Goal: Task Accomplishment & Management: Complete application form

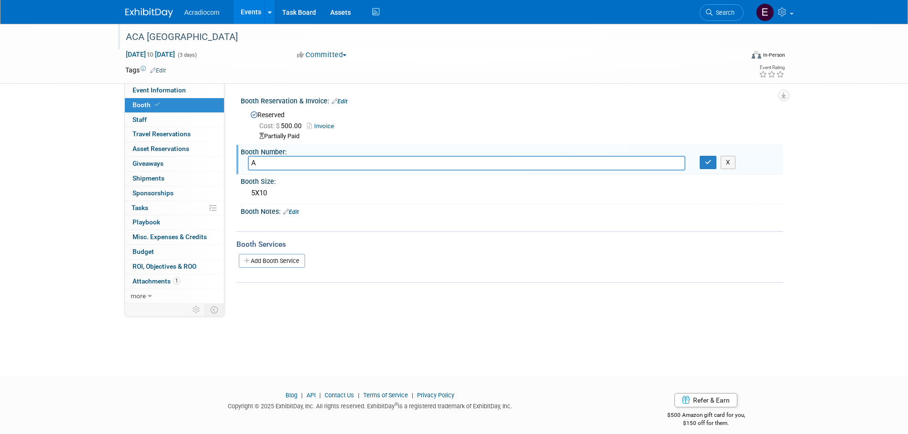
click at [180, 38] on div "ACA [GEOGRAPHIC_DATA]" at bounding box center [426, 37] width 607 height 17
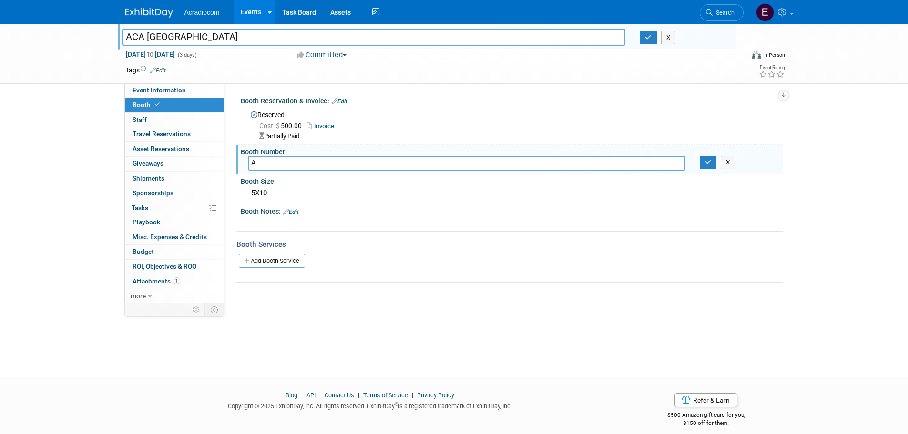
click at [172, 21] on div "Acradiocom Events Add Event Bulk Upload Events Shareable Event Boards Recently …" at bounding box center [454, 12] width 658 height 24
click at [165, 11] on img at bounding box center [149, 13] width 48 height 10
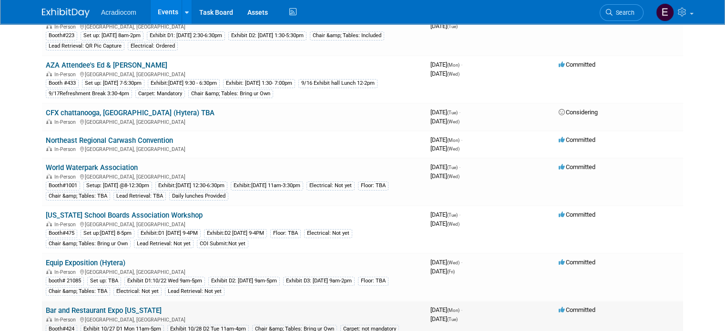
scroll to position [238, 0]
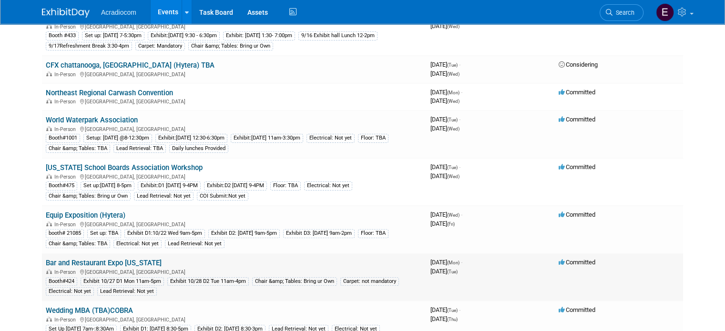
click at [120, 259] on link "Bar and Restaurant Expo [US_STATE]" at bounding box center [104, 263] width 116 height 9
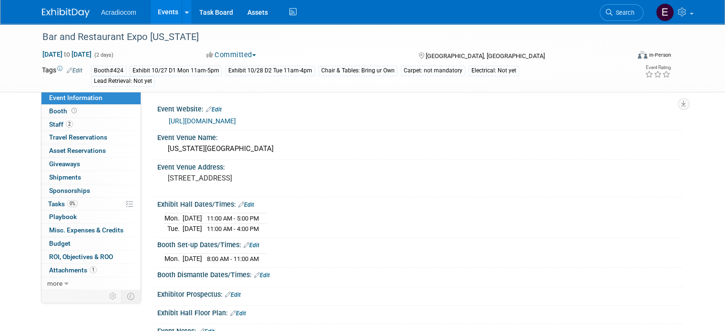
click at [236, 118] on link "https://denver.barandrestaurantexpo.com/" at bounding box center [202, 121] width 67 height 8
click at [73, 113] on link "Booth" at bounding box center [90, 111] width 99 height 13
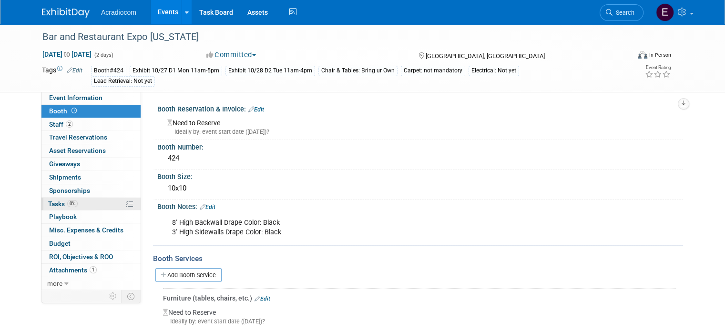
click at [51, 205] on span "Tasks 0%" at bounding box center [63, 204] width 30 height 8
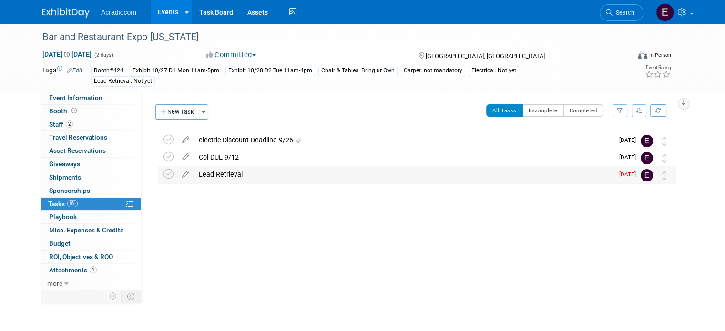
click at [216, 175] on div "Lead Retrieval" at bounding box center [404, 174] width 420 height 16
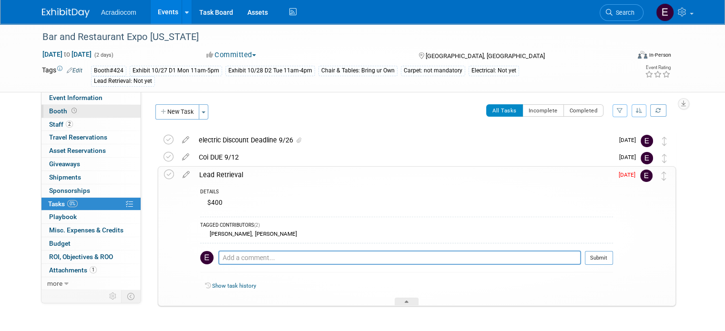
click at [70, 111] on span at bounding box center [74, 110] width 9 height 7
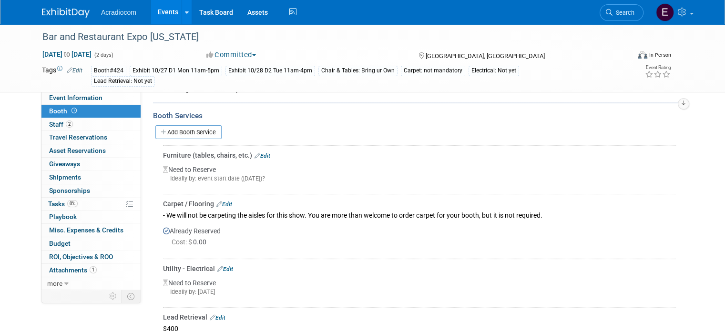
scroll to position [207, 0]
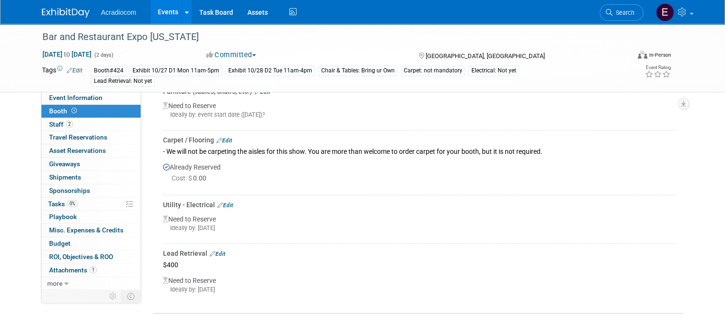
click at [53, 9] on img at bounding box center [66, 13] width 48 height 10
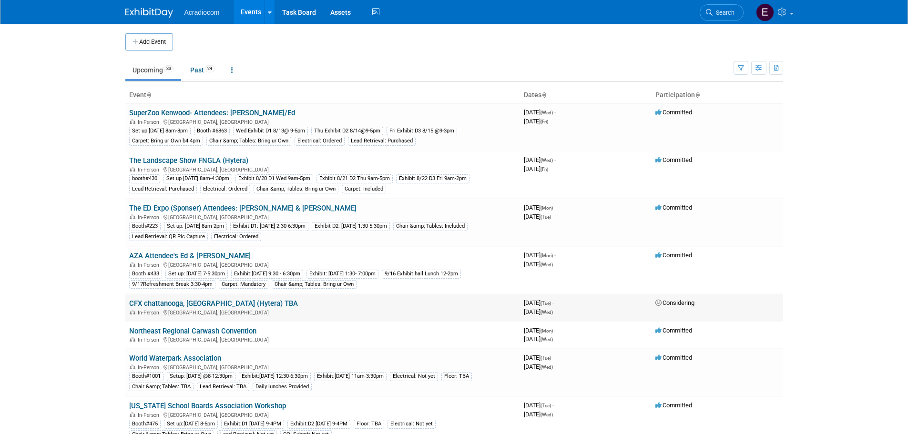
scroll to position [95, 0]
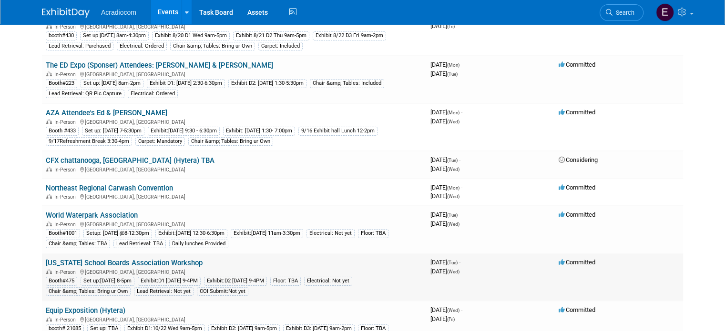
scroll to position [191, 0]
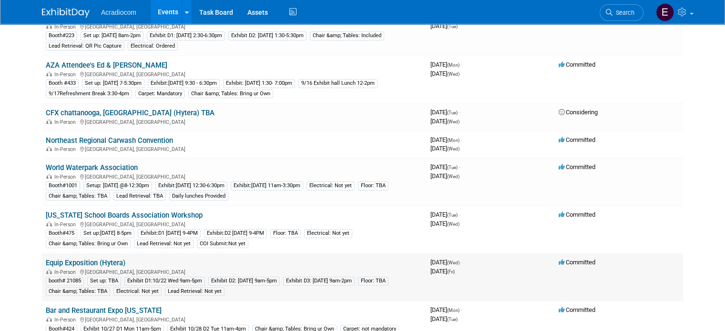
click at [87, 259] on link "Equip Exposition (Hytera)" at bounding box center [86, 263] width 80 height 9
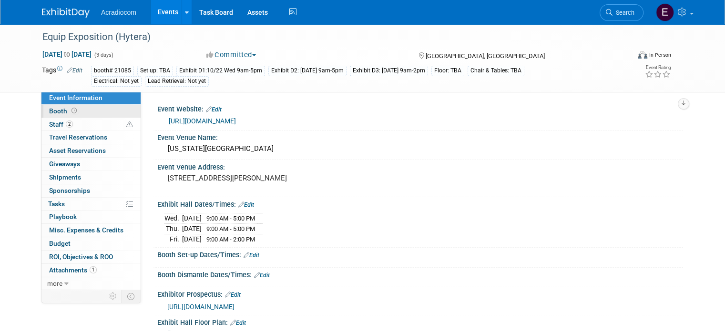
click at [77, 112] on link "Booth" at bounding box center [90, 111] width 99 height 13
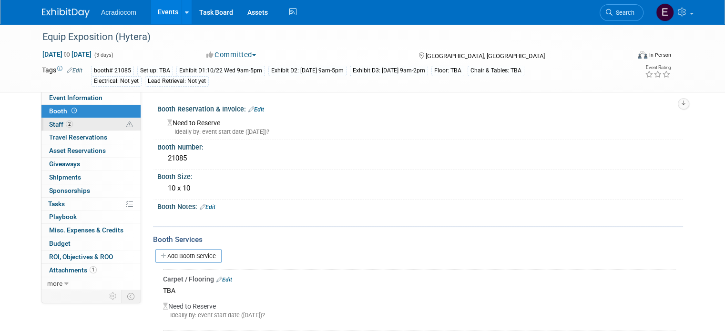
click at [84, 120] on link "2 Staff 2" at bounding box center [90, 124] width 99 height 13
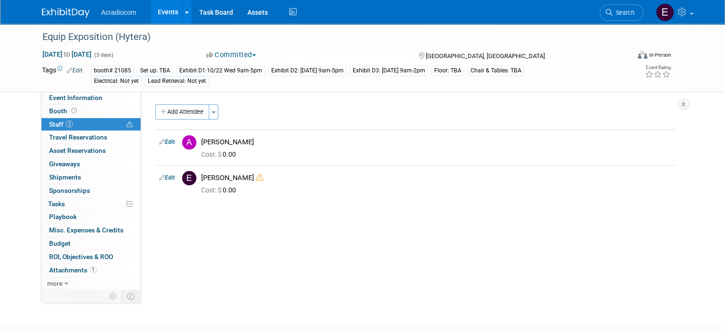
drag, startPoint x: 782, startPoint y: 235, endPoint x: 846, endPoint y: 235, distance: 64.4
click at [48, 203] on span "Tasks 0%" at bounding box center [56, 204] width 17 height 8
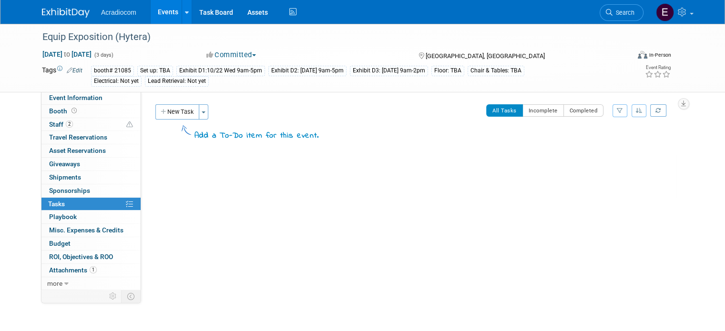
click at [175, 120] on div "New Task Toggle Dropdown Create a new task for this event Copy tasks from anoth…" at bounding box center [236, 126] width 166 height 45
click at [173, 113] on button "New Task" at bounding box center [177, 111] width 44 height 15
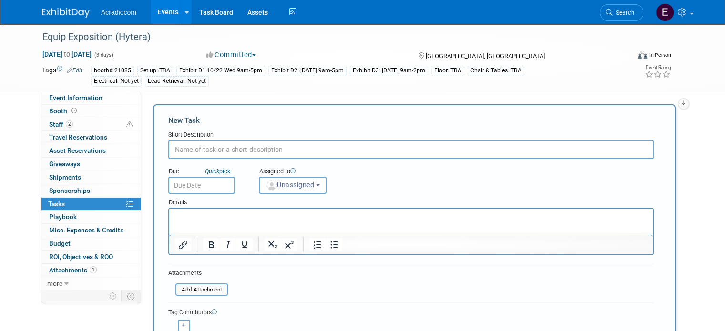
click at [211, 151] on input "text" at bounding box center [410, 149] width 485 height 19
type input "Lead Retrieval Due Early bird 8/22"
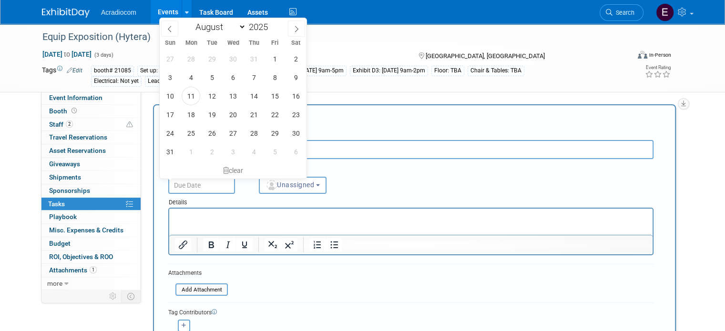
click at [206, 185] on input "text" at bounding box center [201, 185] width 67 height 17
click at [190, 116] on span "18" at bounding box center [191, 114] width 19 height 19
type input "[DATE]"
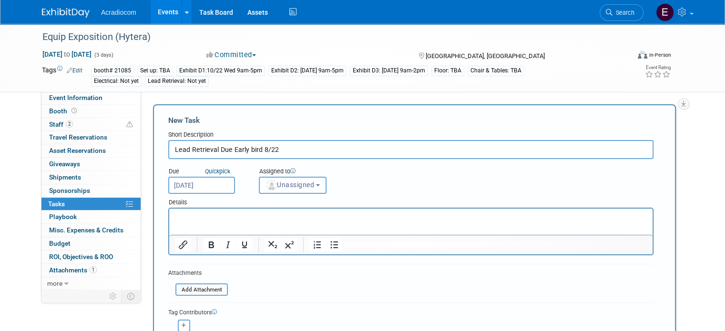
click at [273, 184] on span "Unassigned" at bounding box center [290, 185] width 49 height 8
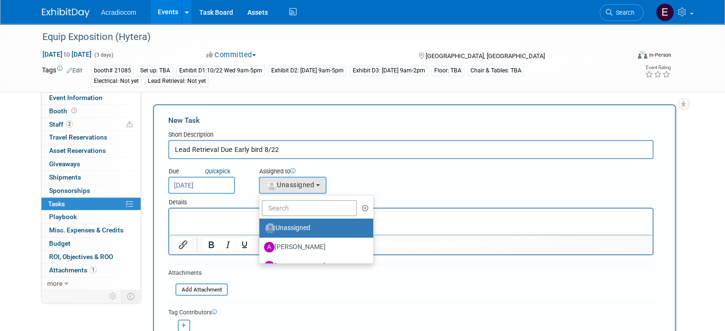
scroll to position [95, 0]
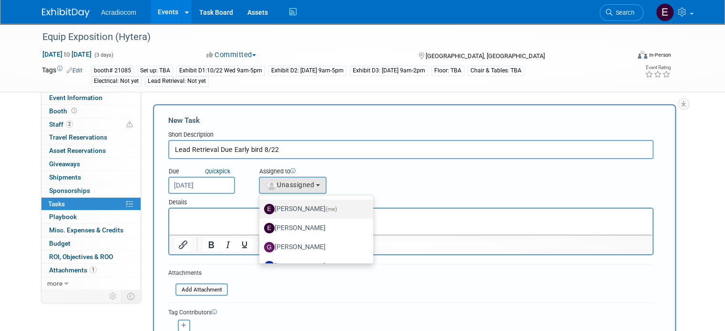
click at [292, 208] on label "[PERSON_NAME] (me)" at bounding box center [314, 209] width 100 height 15
click at [261, 208] on input "[PERSON_NAME] (me)" at bounding box center [258, 208] width 6 height 6
select select "c1932504-55f6-44c3-81d7-d85bb0d41d46"
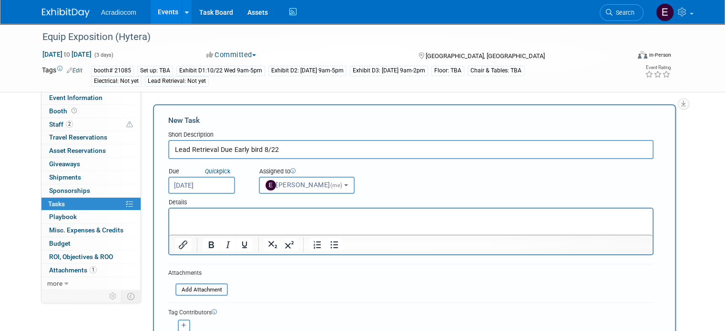
click at [256, 222] on html at bounding box center [411, 215] width 484 height 13
drag, startPoint x: 256, startPoint y: 222, endPoint x: 191, endPoint y: 217, distance: 65.5
click at [191, 217] on p "Rich Text Area. Press ALT-0 for help." at bounding box center [411, 218] width 473 height 10
click at [258, 212] on html "﻿Equip Expo 2025" at bounding box center [411, 215] width 484 height 13
click at [250, 220] on p "Equip Expo 2025﻿" at bounding box center [411, 218] width 473 height 10
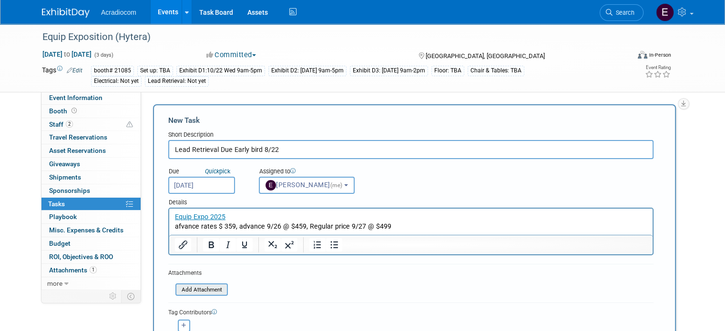
scroll to position [143, 0]
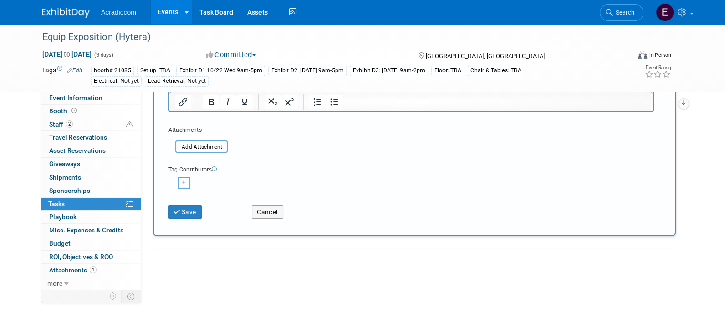
click at [178, 181] on button "button" at bounding box center [184, 183] width 12 height 12
select select
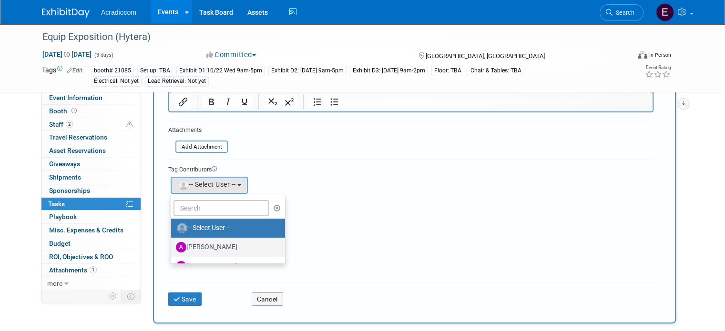
click at [200, 246] on label "[PERSON_NAME]" at bounding box center [226, 247] width 100 height 15
click at [173, 246] on input "[PERSON_NAME]" at bounding box center [169, 246] width 6 height 6
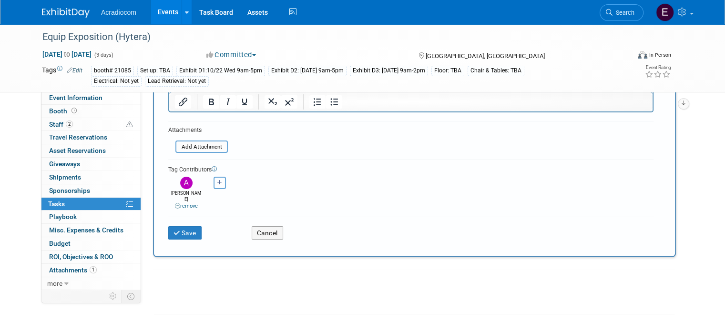
click at [217, 183] on icon "button" at bounding box center [219, 182] width 5 height 5
select select
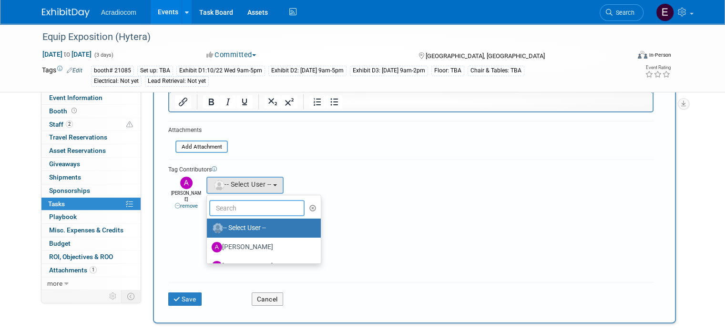
click at [240, 205] on input "text" at bounding box center [256, 208] width 95 height 16
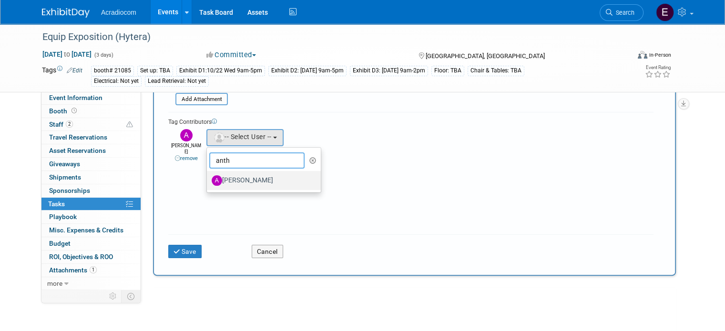
type input "anth"
click at [240, 173] on label "[PERSON_NAME]" at bounding box center [262, 180] width 100 height 15
click at [208, 176] on input "[PERSON_NAME]" at bounding box center [205, 179] width 6 height 6
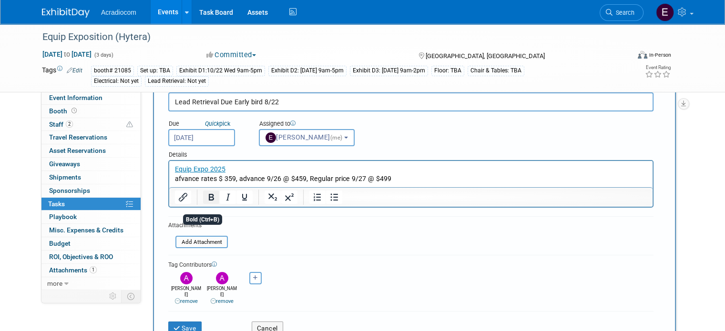
scroll to position [95, 0]
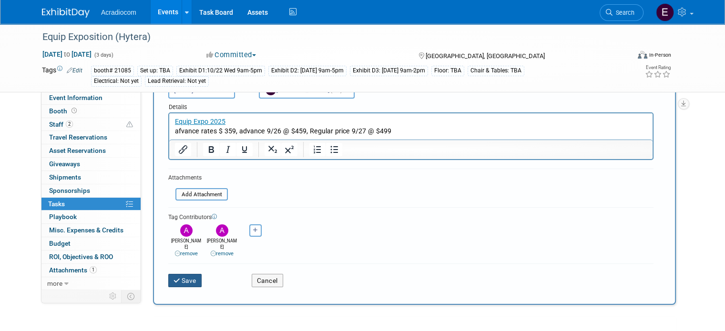
click at [183, 274] on button "Save" at bounding box center [184, 280] width 33 height 13
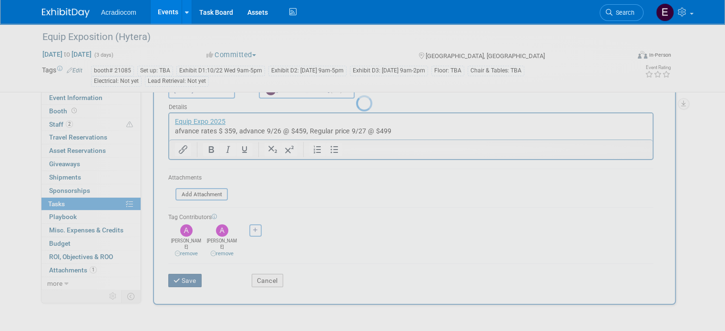
scroll to position [0, 0]
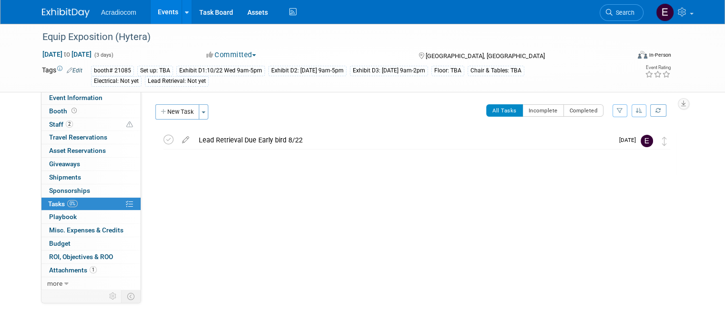
click at [511, 70] on div "Chair & Tables: TBA" at bounding box center [496, 71] width 57 height 10
click at [67, 73] on link "Edit" at bounding box center [75, 70] width 16 height 7
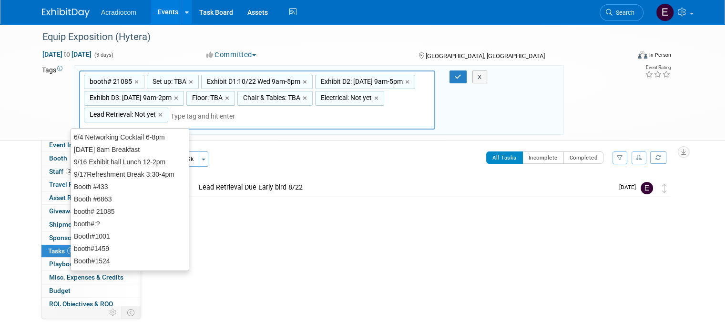
click at [168, 82] on span "Set up: TBA" at bounding box center [169, 82] width 36 height 10
type input "Set up: TBA"
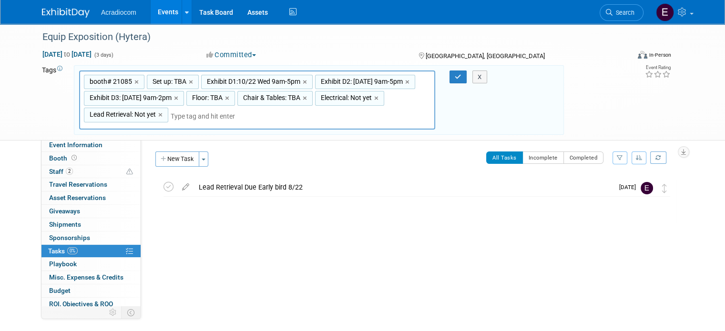
click at [168, 82] on span "Set up: TBA" at bounding box center [169, 82] width 36 height 10
type input "Set up: TBA"
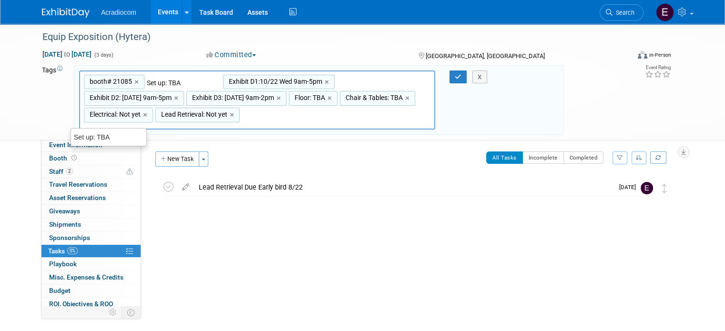
type input "booth# 21085, Set up: TBA, Exhibit D1:10/22 Wed 9am-5pm, Exhibit D2: 10/23 Thu …"
click at [188, 74] on div "booth# 21085, Set up: TBA, Exhibit D1:10/22 Wed 9am-5pm, Exhibit D2: 10/23 Thu …" at bounding box center [257, 101] width 356 height 60
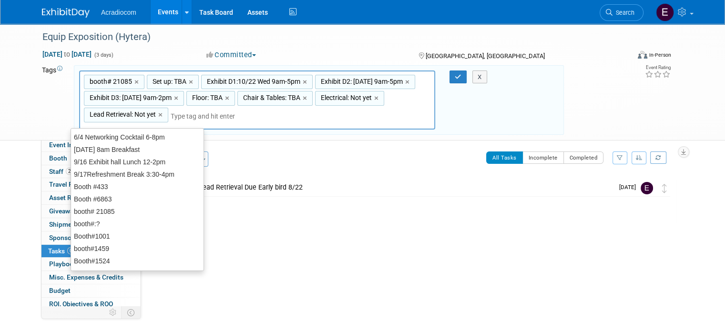
click at [179, 78] on div "Set up: TBA ×" at bounding box center [173, 82] width 52 height 15
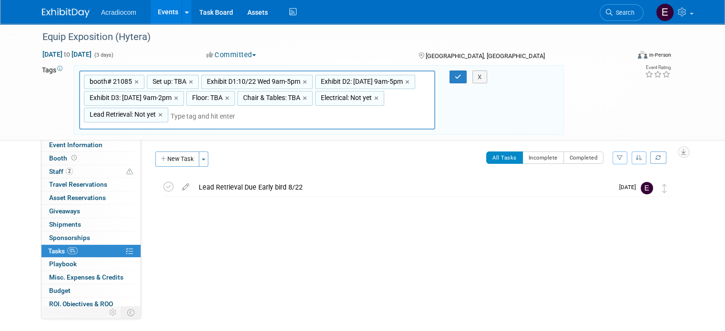
click at [168, 78] on span "Set up: TBA" at bounding box center [169, 82] width 36 height 10
type input "Set up: TBA"
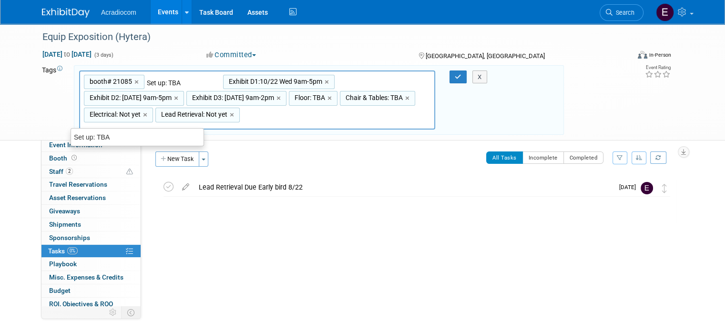
click at [172, 81] on input "Set up: TBA" at bounding box center [185, 83] width 76 height 10
type input "Set up: 10/21 Tue@8-5pm"
type input "booth# 21085, Set up: 10/21 Tue@8-5pm, Exhibit D1:10/22 Wed 9am-5pm, Exhibit D2…"
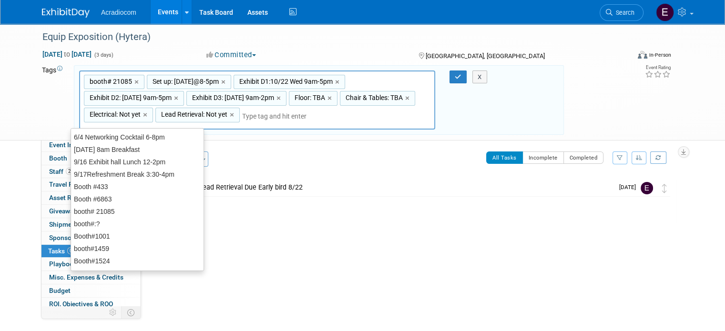
click at [337, 175] on div "New Task Toggle Dropdown Create a new task for this event Copy tasks from anoth…" at bounding box center [412, 208] width 528 height 112
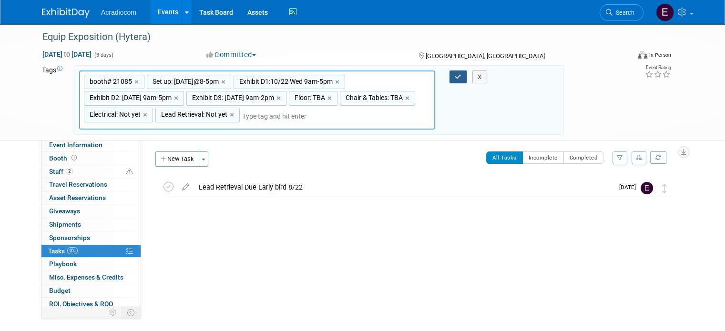
click at [462, 79] on icon "button" at bounding box center [458, 77] width 7 height 6
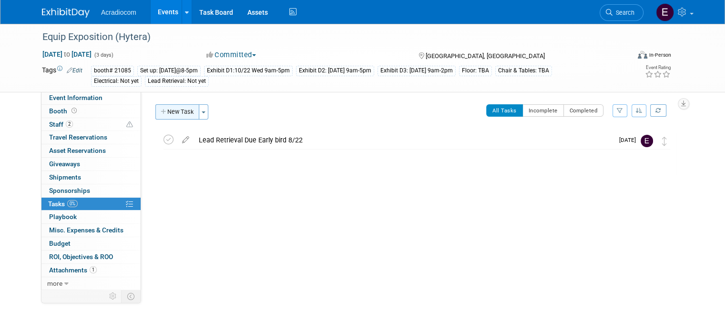
click at [157, 118] on button "New Task" at bounding box center [177, 111] width 44 height 15
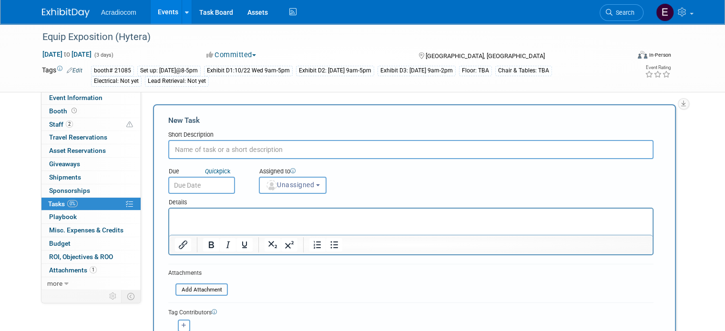
click at [208, 153] on input "text" at bounding box center [410, 149] width 485 height 19
type input "Coi DUe"
click at [246, 209] on html at bounding box center [411, 215] width 484 height 13
drag, startPoint x: 223, startPoint y: 226, endPoint x: 181, endPoint y: 221, distance: 42.3
click at [181, 221] on p "Rich Text Area. Press ALT-0 for help." at bounding box center [411, 218] width 473 height 10
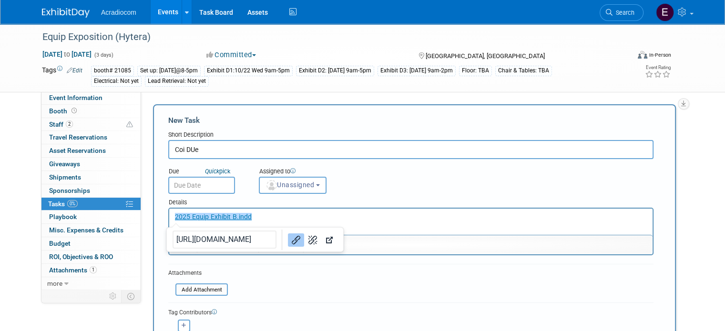
click at [387, 212] on html "﻿2025 Equip Exhibit B.indd" at bounding box center [411, 215] width 484 height 13
click at [185, 188] on input "text" at bounding box center [201, 185] width 67 height 17
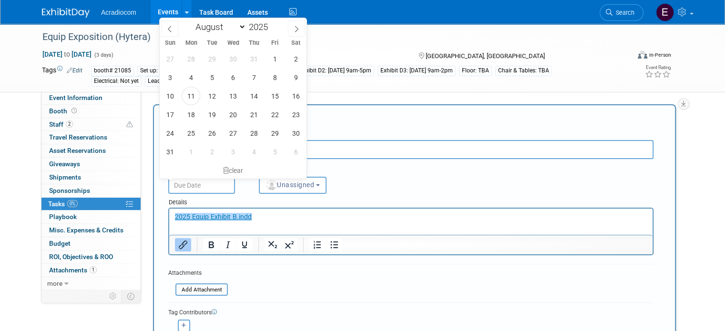
click at [237, 34] on div "January February March April May June July August September October November De…" at bounding box center [233, 26] width 110 height 16
click at [233, 25] on select "January February March April May June July August September October November De…" at bounding box center [218, 27] width 55 height 12
select select "8"
click at [191, 21] on select "January February March April May June July August September October November De…" at bounding box center [218, 27] width 55 height 12
click at [189, 58] on span "1" at bounding box center [191, 59] width 19 height 19
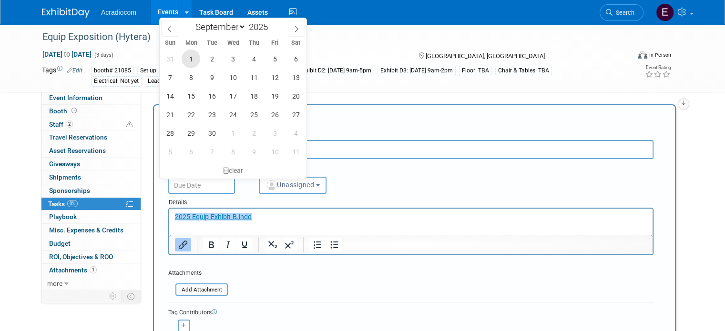
type input "Sep 1, 2025"
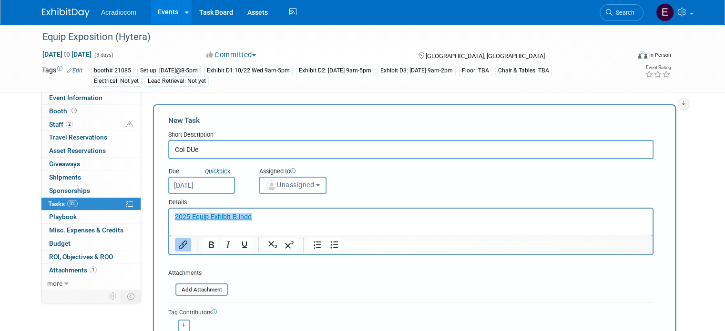
click at [186, 185] on input "Sep 1, 2025" at bounding box center [201, 185] width 67 height 17
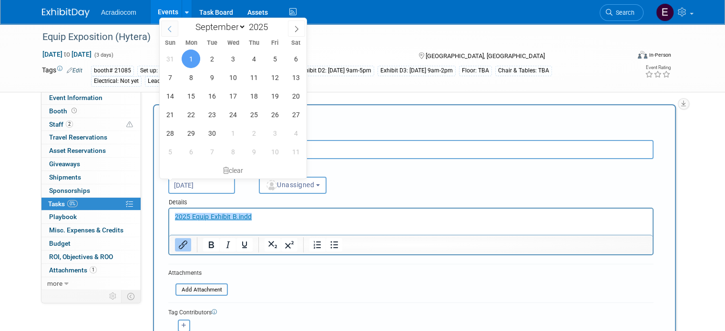
click at [171, 32] on span at bounding box center [169, 29] width 17 height 16
select select "7"
click at [269, 131] on span "29" at bounding box center [275, 133] width 19 height 19
type input "Aug 29, 2025"
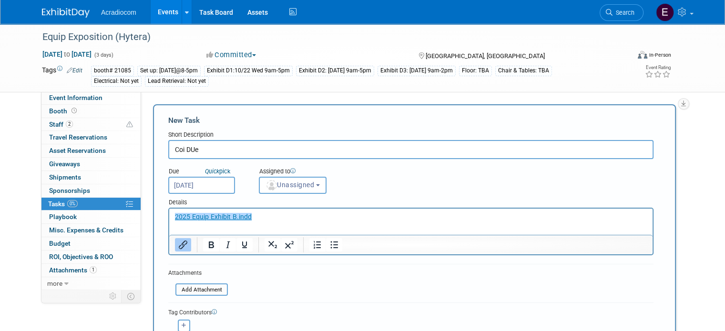
click at [212, 144] on input "Coi DUe" at bounding box center [410, 149] width 485 height 19
type input "Coi DUE 9/1"
click at [290, 175] on div "Assigned to" at bounding box center [314, 172] width 111 height 10
click at [291, 182] on span "Unassigned" at bounding box center [290, 185] width 49 height 8
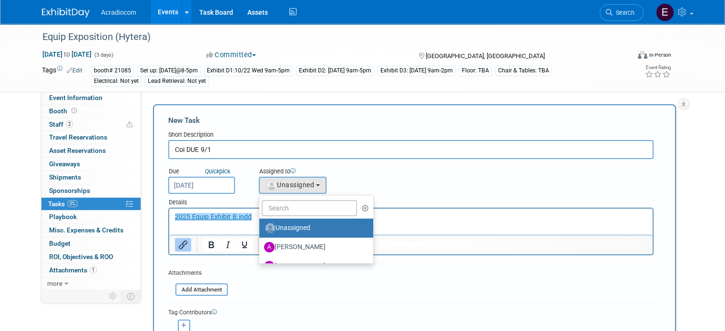
scroll to position [48, 0]
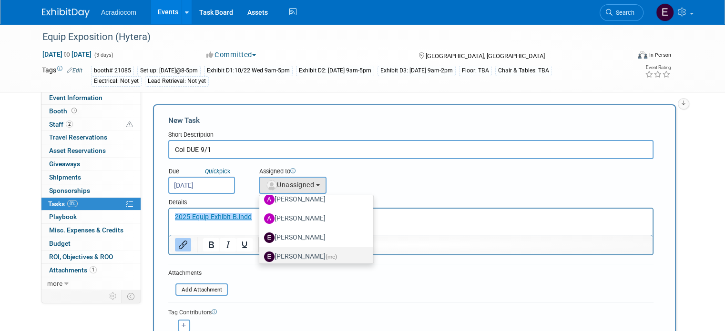
click at [282, 255] on label "[PERSON_NAME] (me)" at bounding box center [314, 256] width 100 height 15
click at [261, 255] on input "[PERSON_NAME] (me)" at bounding box center [258, 256] width 6 height 6
select select "c1932504-55f6-44c3-81d7-d85bb0d41d46"
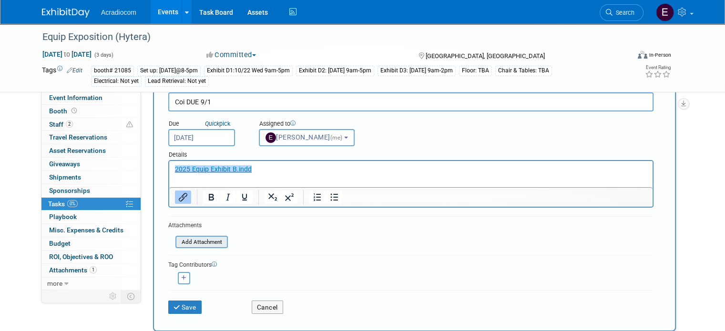
click at [206, 237] on input "file" at bounding box center [169, 242] width 113 height 11
click at [182, 277] on icon "button" at bounding box center [184, 278] width 5 height 5
select select
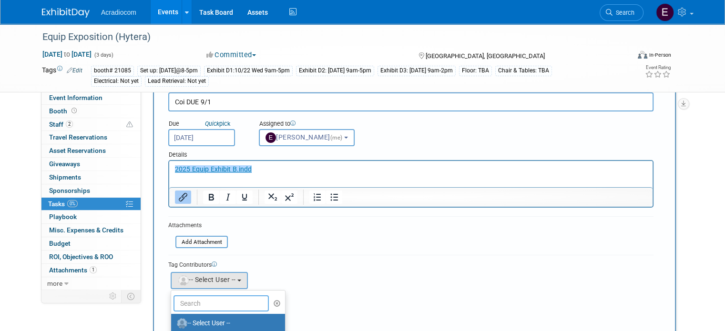
click at [192, 301] on input "text" at bounding box center [221, 304] width 95 height 16
type input "ama"
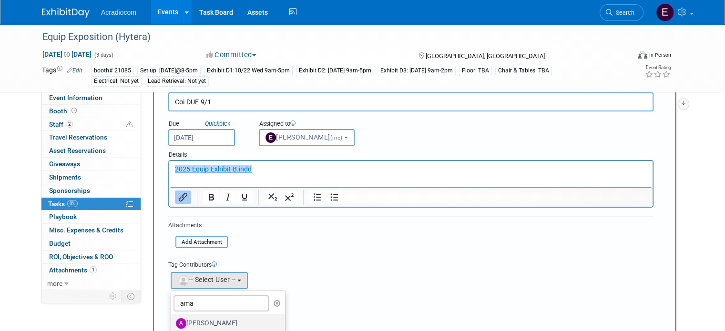
click at [196, 318] on label "[PERSON_NAME]" at bounding box center [226, 323] width 100 height 15
click at [173, 319] on input "[PERSON_NAME]" at bounding box center [169, 322] width 6 height 6
select select "e81583d0-0c4f-46ff-9338-c1e334d3d0a2"
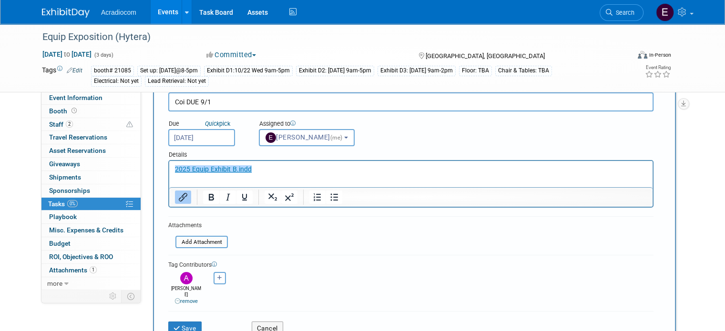
click at [214, 273] on button "button" at bounding box center [220, 278] width 12 height 12
select select
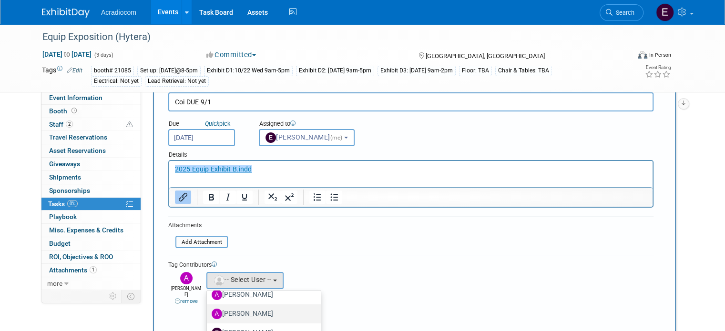
click at [223, 307] on label "[PERSON_NAME]" at bounding box center [262, 314] width 100 height 15
click at [208, 310] on input "[PERSON_NAME]" at bounding box center [205, 313] width 6 height 6
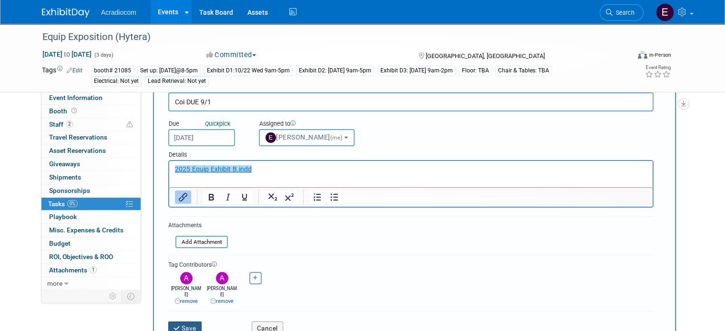
click at [180, 322] on button "Save" at bounding box center [184, 328] width 33 height 13
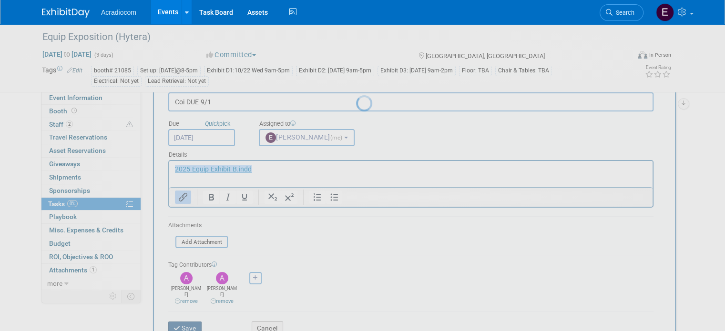
scroll to position [0, 0]
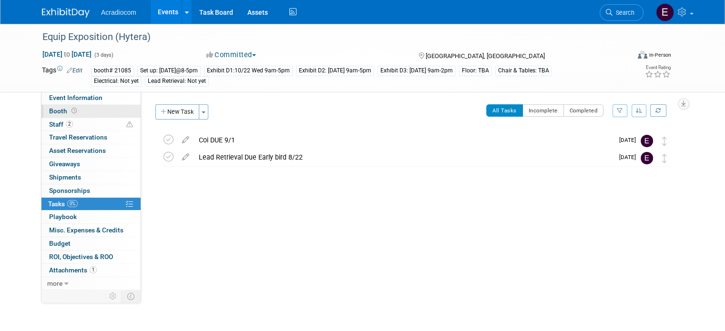
drag, startPoint x: 75, startPoint y: 109, endPoint x: 76, endPoint y: 104, distance: 4.8
click at [75, 109] on link "Booth" at bounding box center [90, 111] width 99 height 13
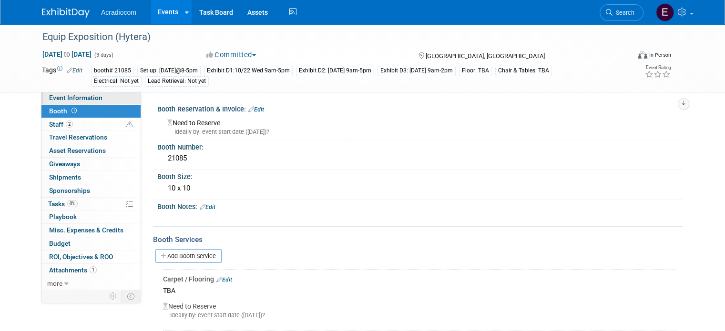
click at [80, 97] on span "Event Information" at bounding box center [75, 98] width 53 height 8
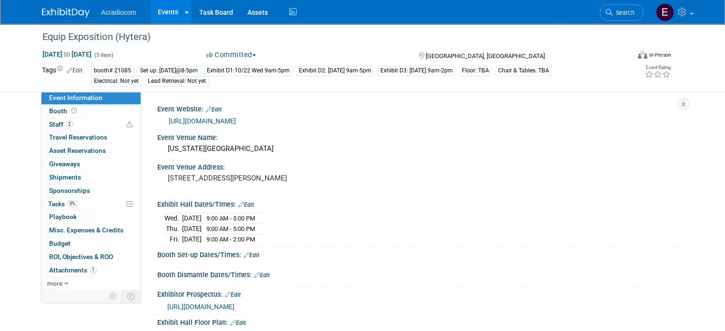
click at [245, 252] on link "Edit" at bounding box center [252, 255] width 16 height 7
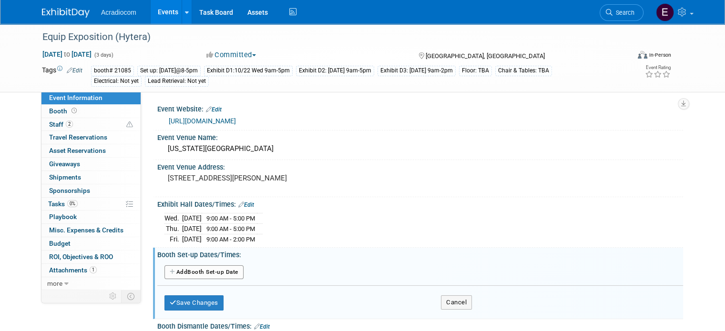
click at [206, 271] on button "Add Another Booth Set-up Date" at bounding box center [204, 273] width 79 height 14
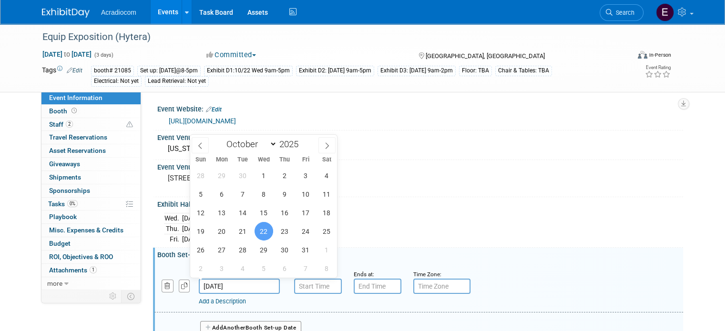
click at [216, 288] on input "Oct 22, 2025" at bounding box center [239, 286] width 81 height 15
click at [245, 236] on span "21" at bounding box center [243, 231] width 19 height 19
type input "Oct 21, 2025"
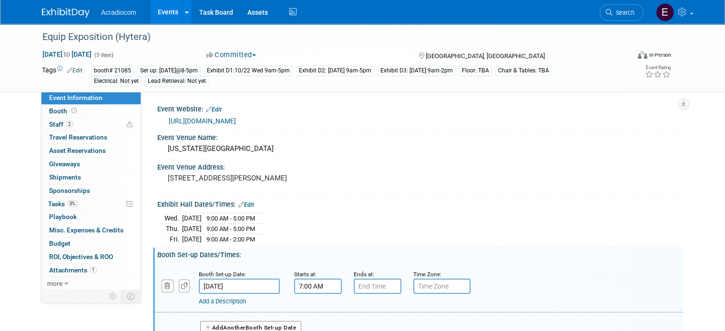
click at [314, 285] on input "7:00 AM" at bounding box center [318, 286] width 48 height 15
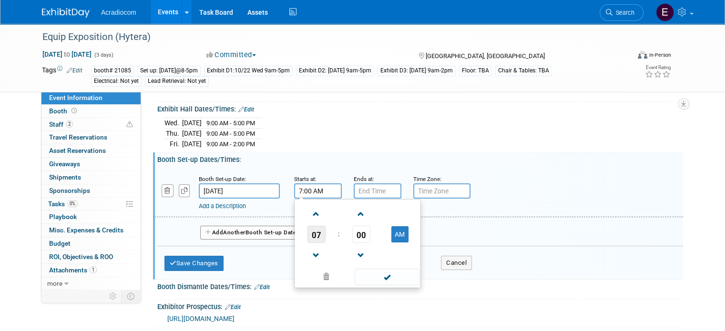
click at [310, 238] on span "07" at bounding box center [317, 234] width 18 height 17
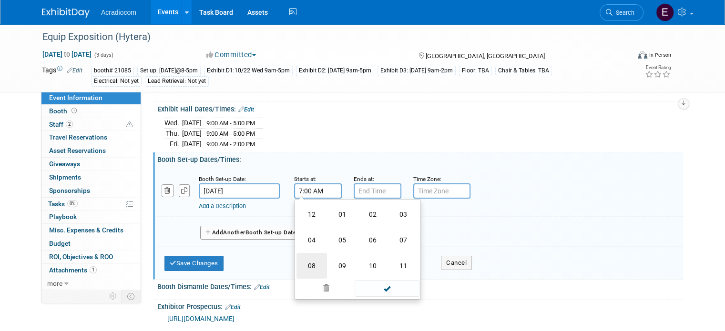
click at [310, 265] on td "08" at bounding box center [312, 266] width 31 height 26
type input "8:00 AM"
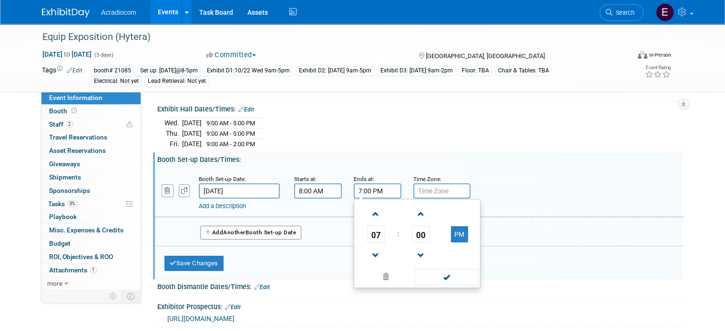
click at [369, 186] on input "7:00 PM" at bounding box center [378, 191] width 48 height 15
click at [372, 231] on span "07" at bounding box center [376, 234] width 18 height 17
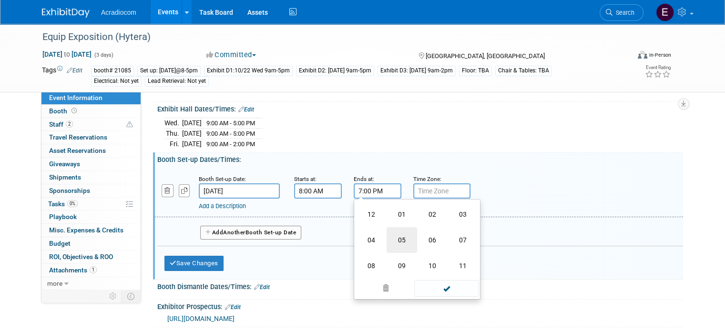
click at [393, 245] on td "05" at bounding box center [402, 240] width 31 height 26
type input "5:00 PM"
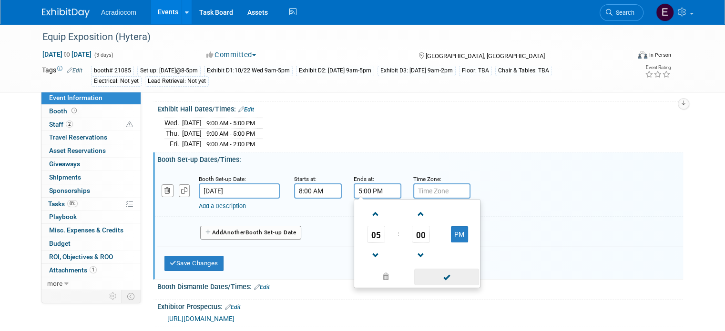
click at [428, 272] on span at bounding box center [446, 277] width 64 height 17
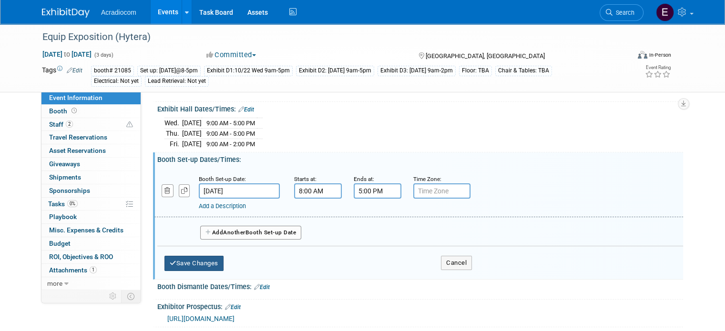
click at [202, 256] on button "Save Changes" at bounding box center [194, 263] width 59 height 15
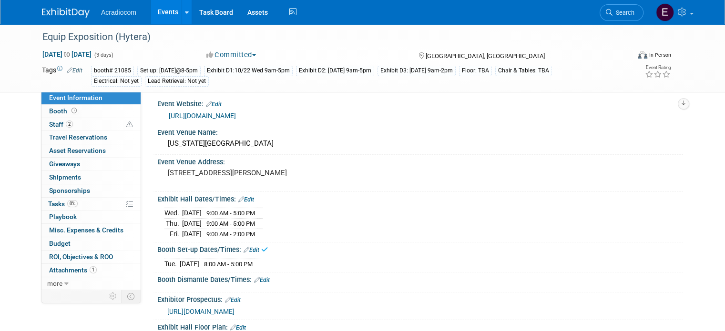
scroll to position [65, 0]
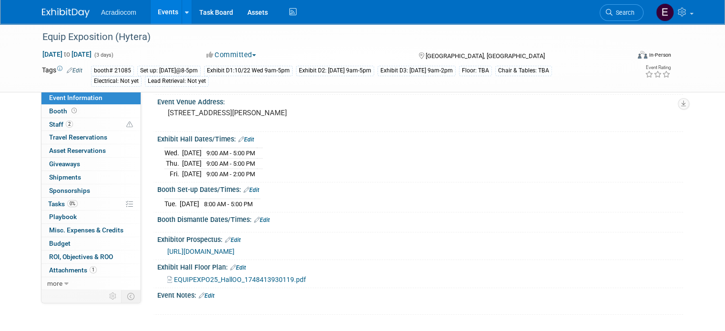
click at [67, 13] on img at bounding box center [66, 13] width 48 height 10
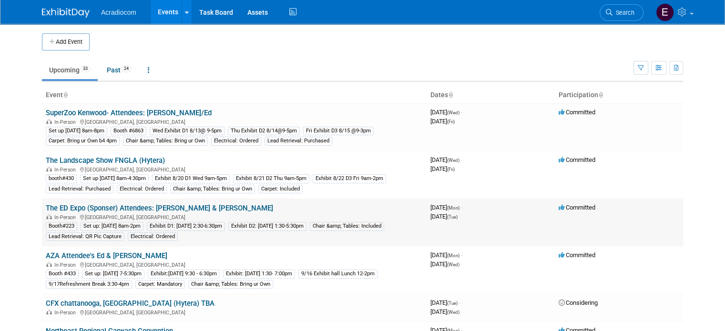
scroll to position [48, 0]
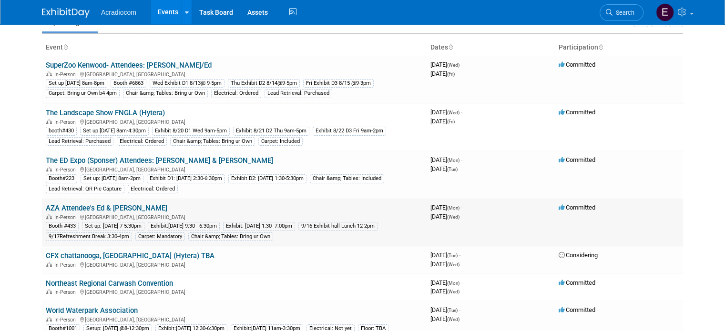
click at [93, 204] on link "AZA Attendee's Ed & [PERSON_NAME]" at bounding box center [107, 208] width 122 height 9
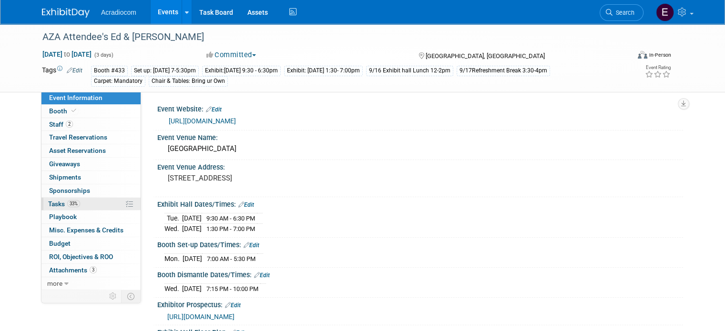
click at [77, 208] on link "33% Tasks 33%" at bounding box center [90, 204] width 99 height 13
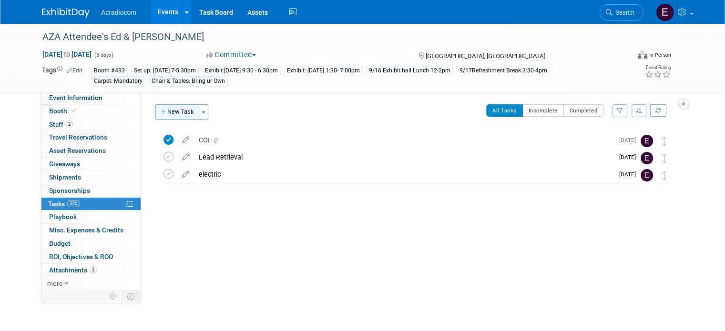
click at [173, 112] on button "New Task" at bounding box center [177, 111] width 44 height 15
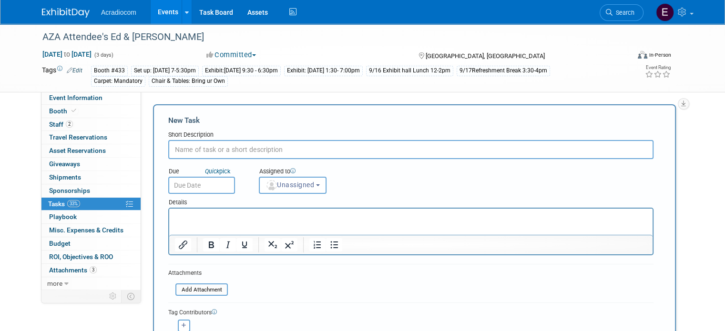
click at [243, 148] on input "text" at bounding box center [410, 149] width 485 height 19
type input "Invoice Due 8/20"
click at [200, 178] on input "text" at bounding box center [201, 185] width 67 height 17
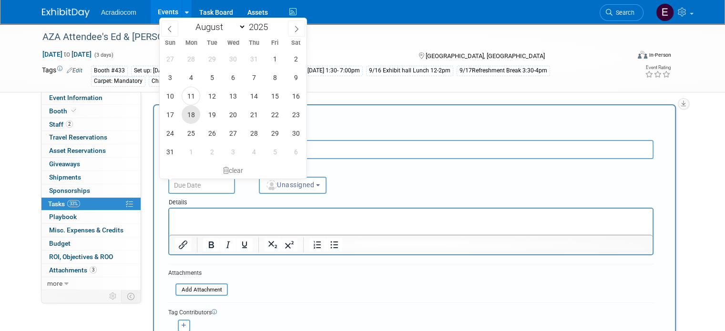
click at [190, 110] on span "18" at bounding box center [191, 114] width 19 height 19
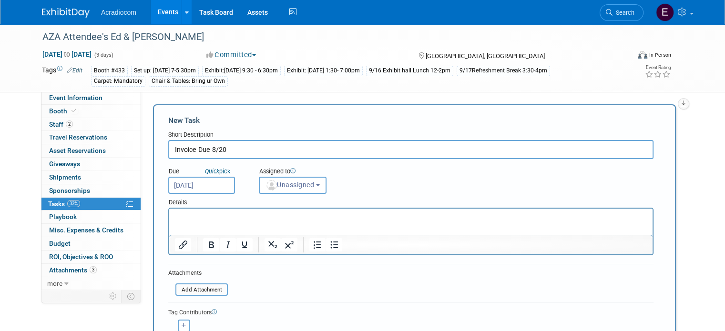
click at [185, 186] on input "[DATE]" at bounding box center [201, 185] width 67 height 17
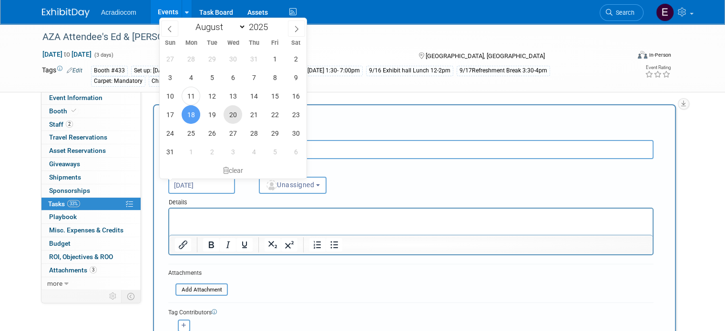
click at [235, 114] on span "20" at bounding box center [233, 114] width 19 height 19
type input "[DATE]"
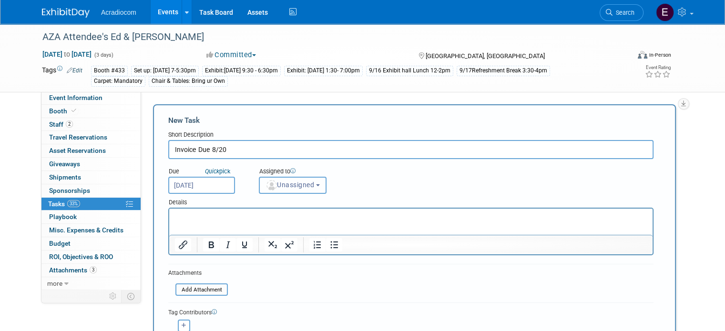
click at [274, 188] on button "Unassigned" at bounding box center [293, 185] width 68 height 17
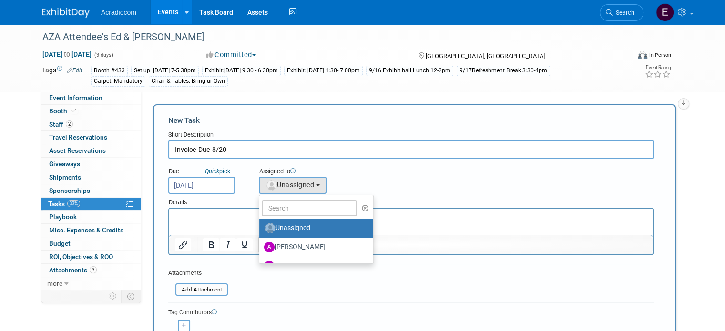
scroll to position [48, 0]
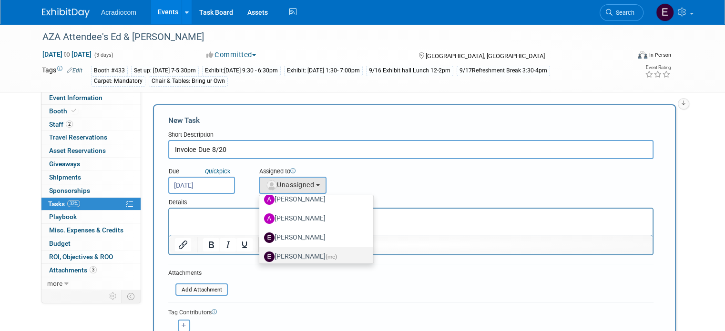
click at [299, 257] on label "[PERSON_NAME] (me)" at bounding box center [314, 256] width 100 height 15
click at [261, 257] on input "[PERSON_NAME] (me)" at bounding box center [258, 256] width 6 height 6
select select "c1932504-55f6-44c3-81d7-d85bb0d41d46"
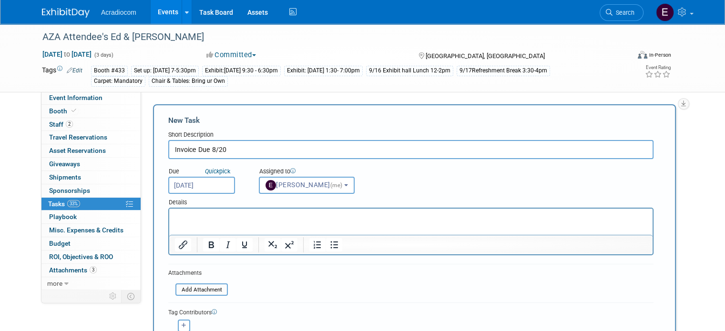
paste body "Rich Text Area. Press ALT-0 for help."
